Goal: Task Accomplishment & Management: Manage account settings

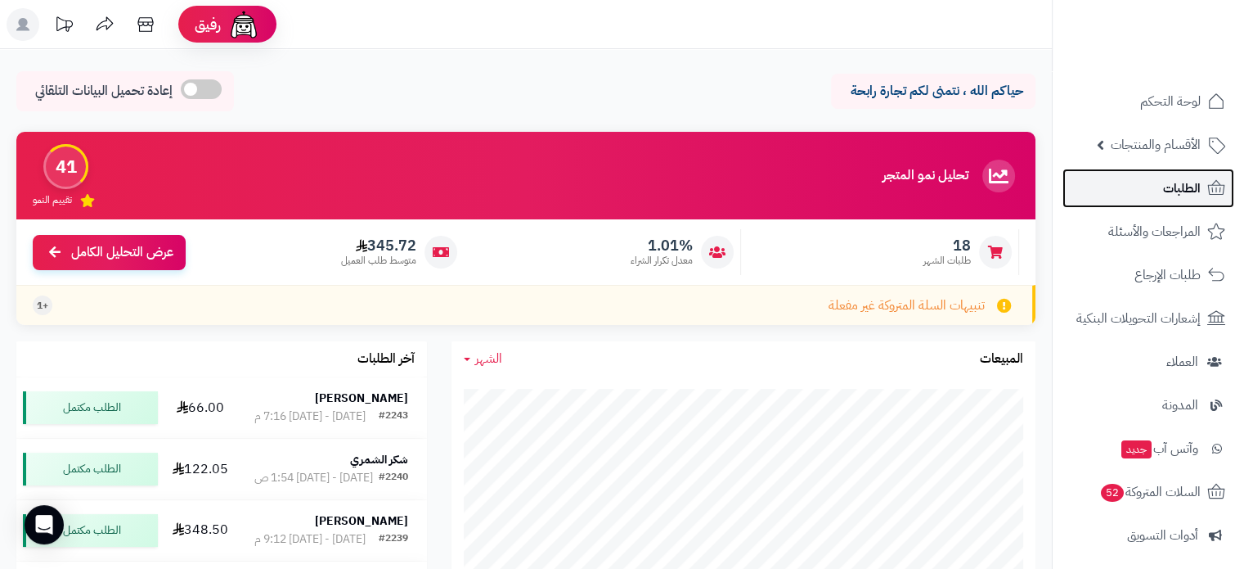
click at [1141, 187] on link "الطلبات" at bounding box center [1149, 188] width 172 height 39
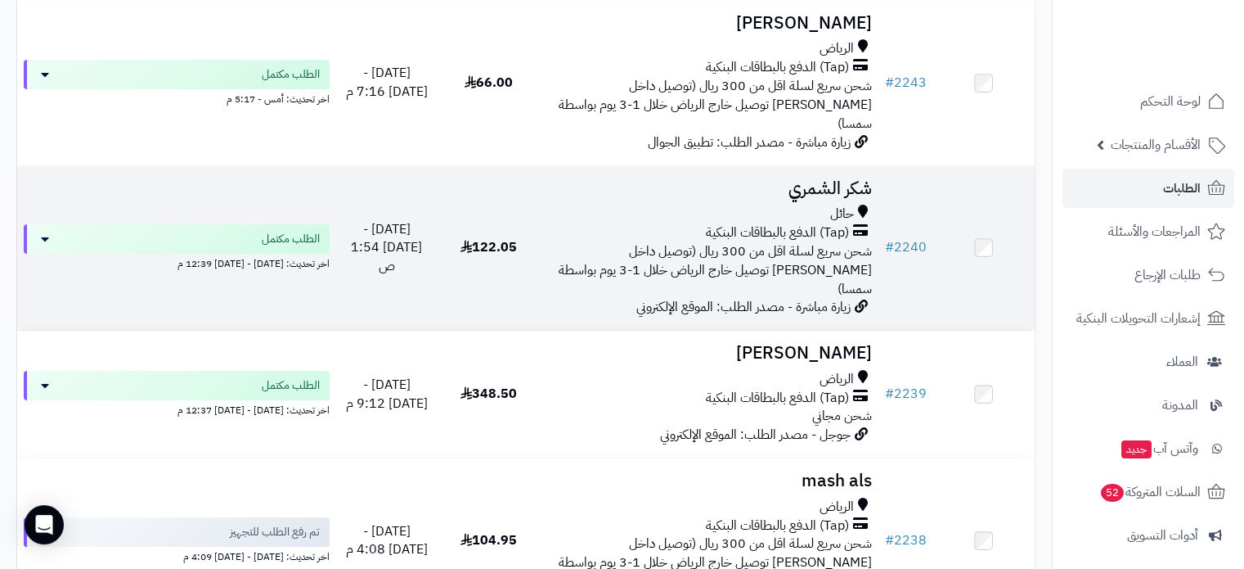
scroll to position [573, 0]
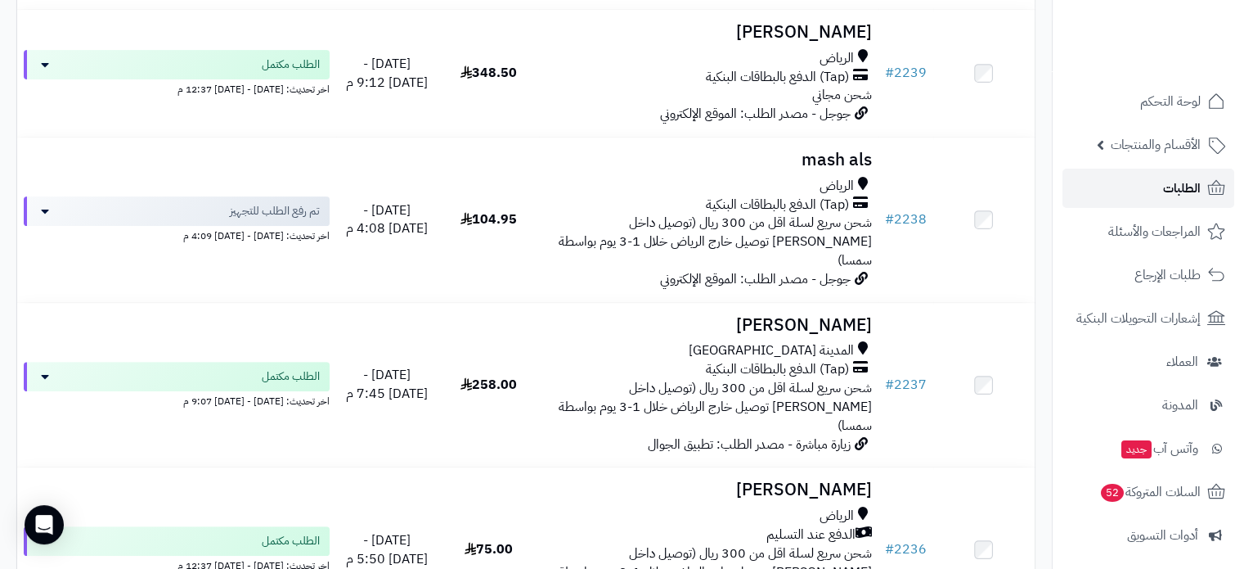
click at [1198, 195] on span "الطلبات" at bounding box center [1182, 188] width 38 height 23
